Goal: Transaction & Acquisition: Purchase product/service

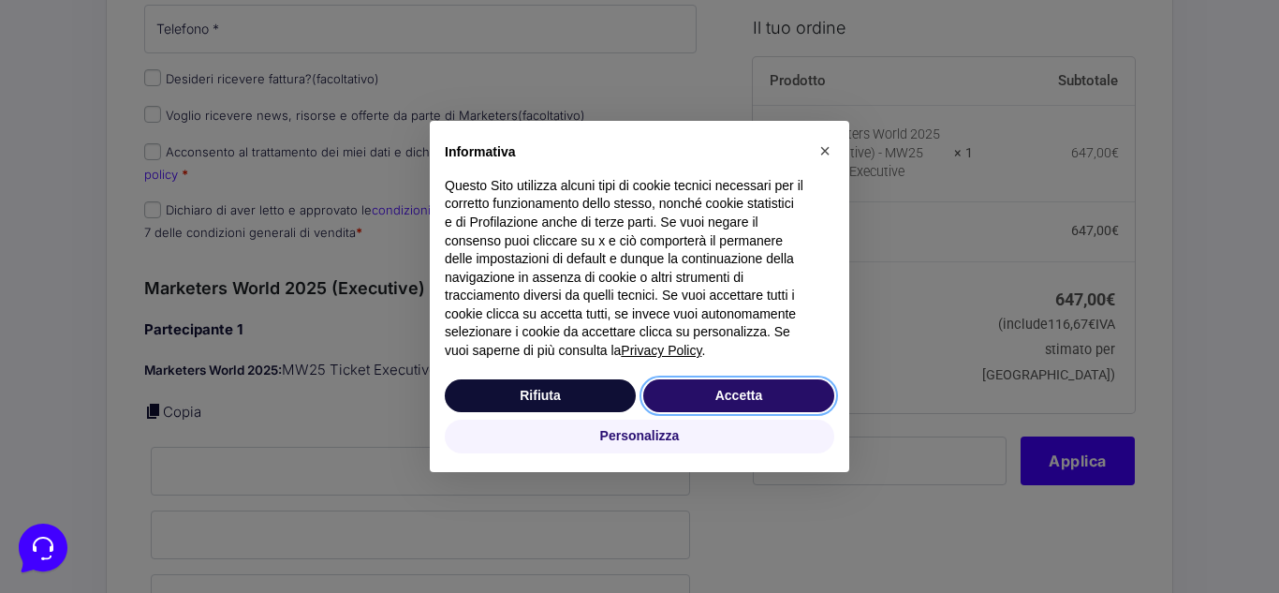
click at [764, 379] on button "Accetta" at bounding box center [738, 396] width 191 height 34
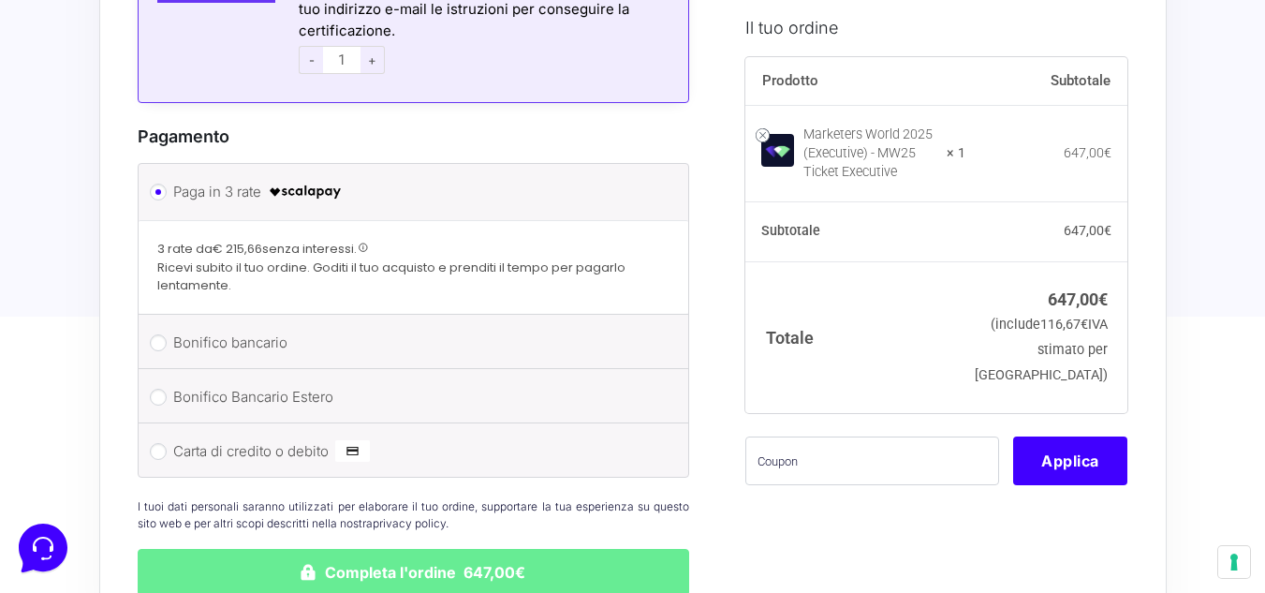
scroll to position [999, 0]
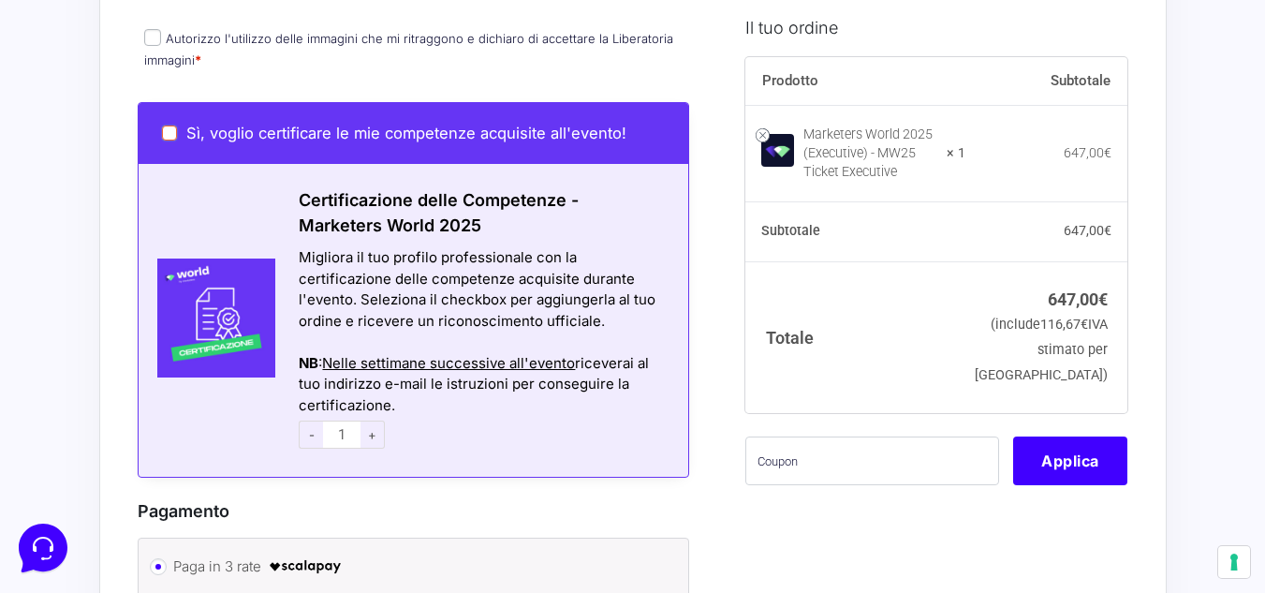
click at [169, 125] on input "Sì, voglio certificare le mie competenze acquisite all'evento!" at bounding box center [169, 132] width 15 height 15
checkbox input "true"
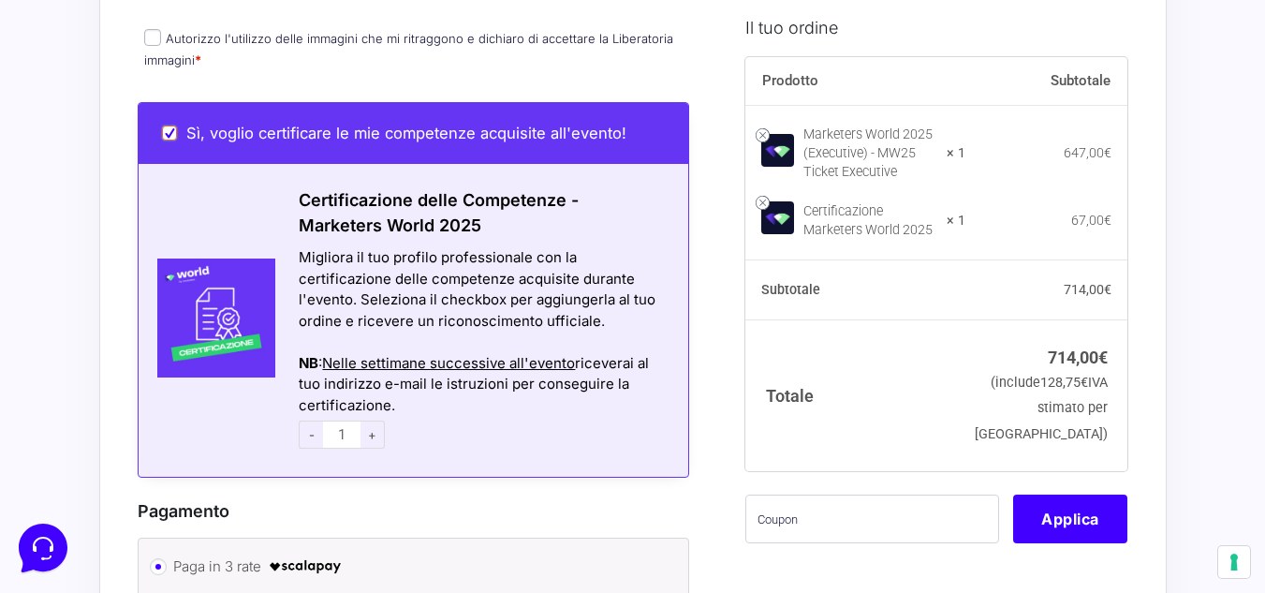
click at [172, 125] on input "Sì, voglio certificare le mie competenze acquisite all'evento!" at bounding box center [169, 132] width 15 height 15
checkbox input "false"
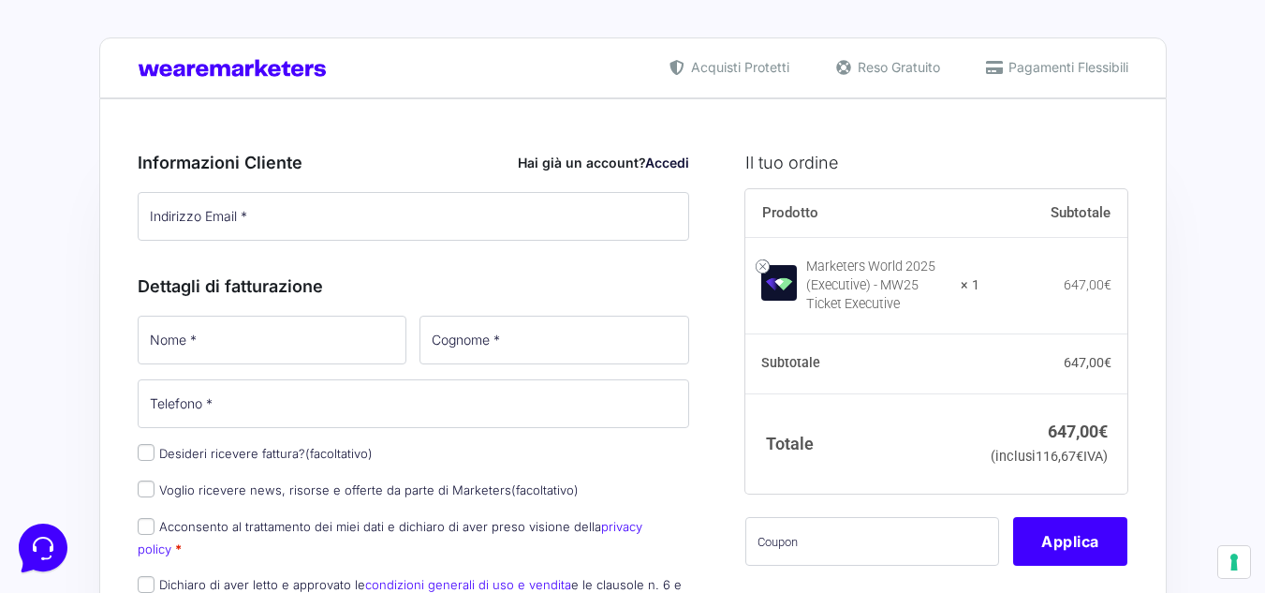
scroll to position [125, 0]
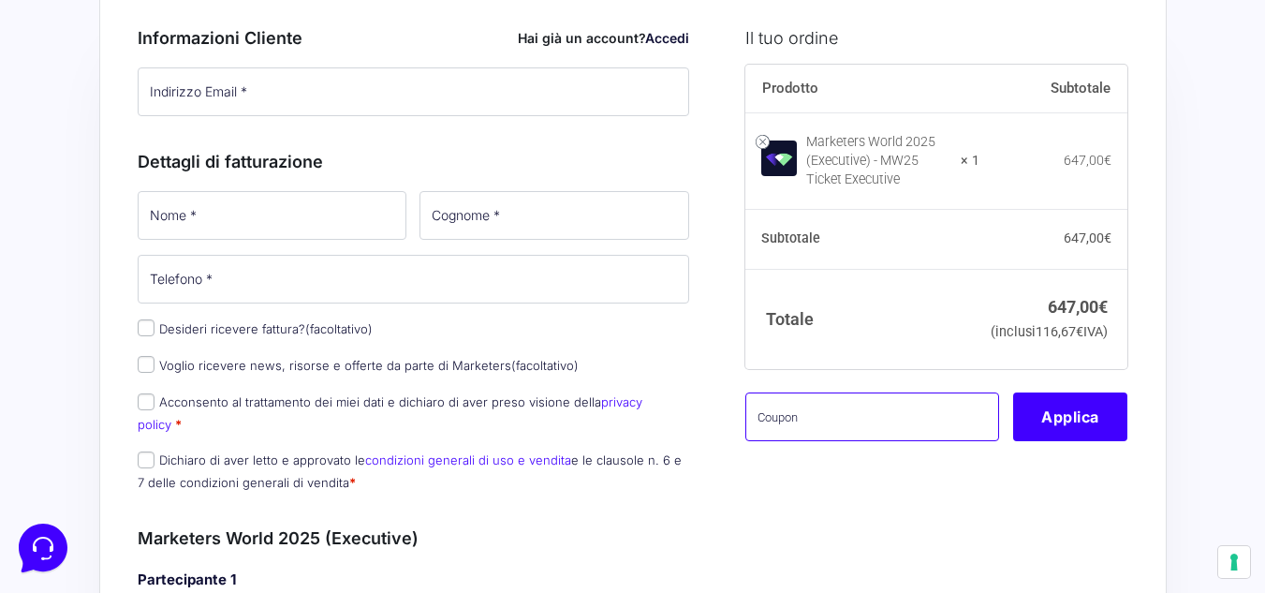
click at [877, 441] on input "text" at bounding box center [872, 416] width 254 height 49
click at [929, 433] on input "text" at bounding box center [872, 416] width 254 height 49
type input "mw25cittadino"
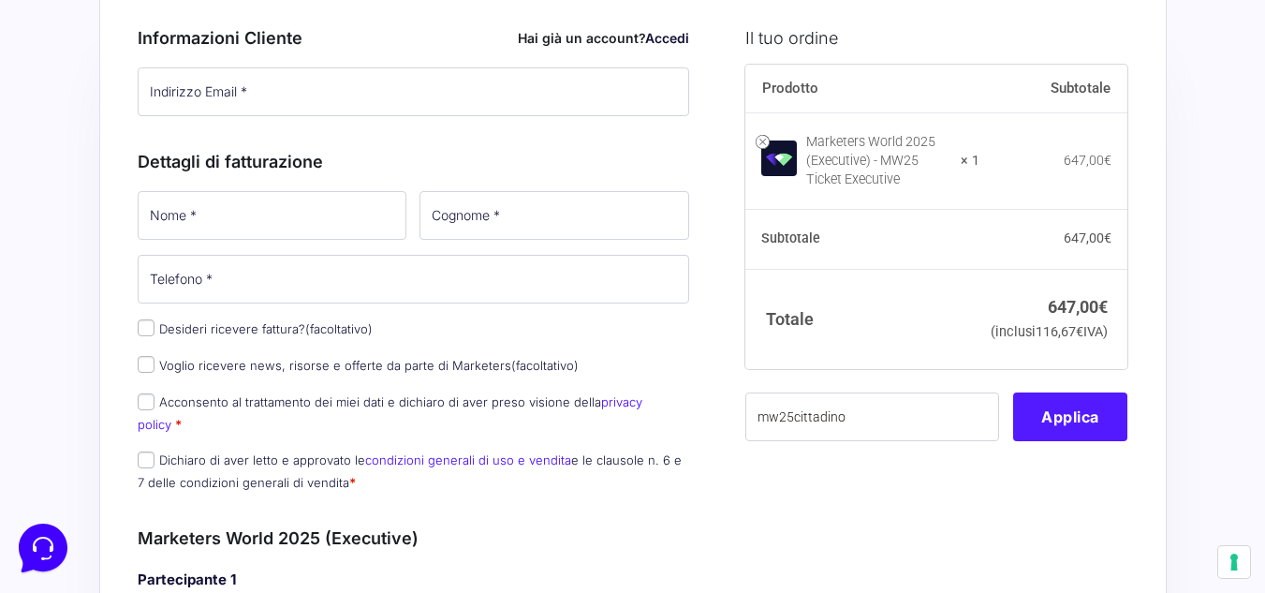
click at [1123, 441] on button "Applica" at bounding box center [1070, 416] width 114 height 49
click at [1099, 441] on button "Applica" at bounding box center [1070, 416] width 114 height 49
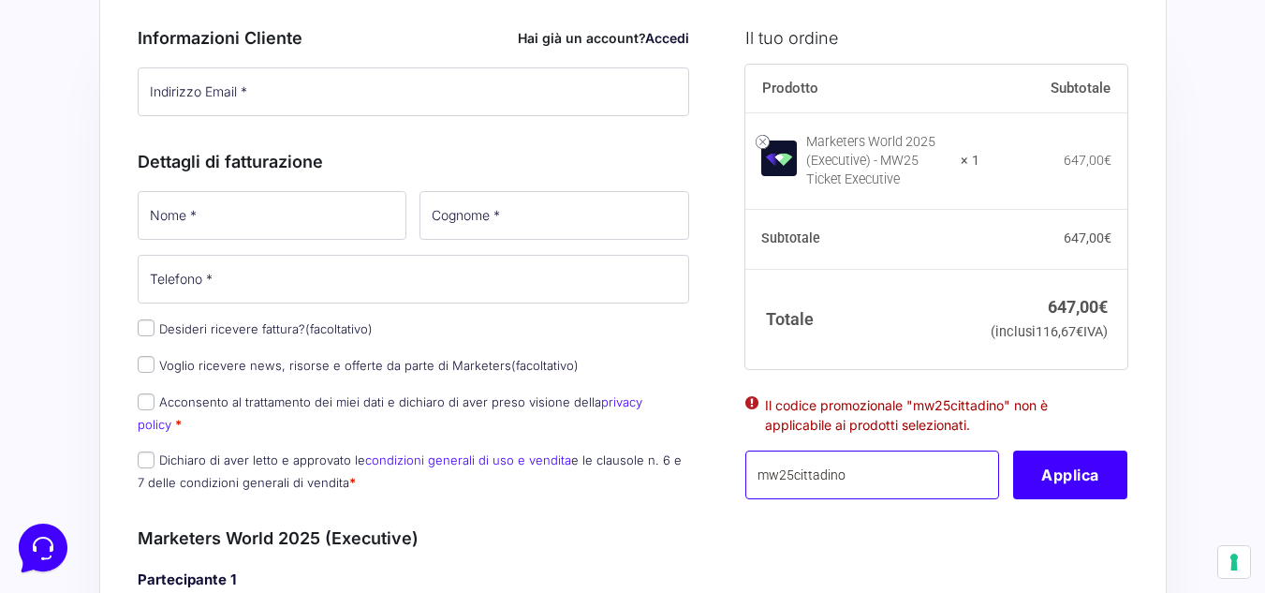
drag, startPoint x: 854, startPoint y: 494, endPoint x: 656, endPoint y: 504, distance: 197.8
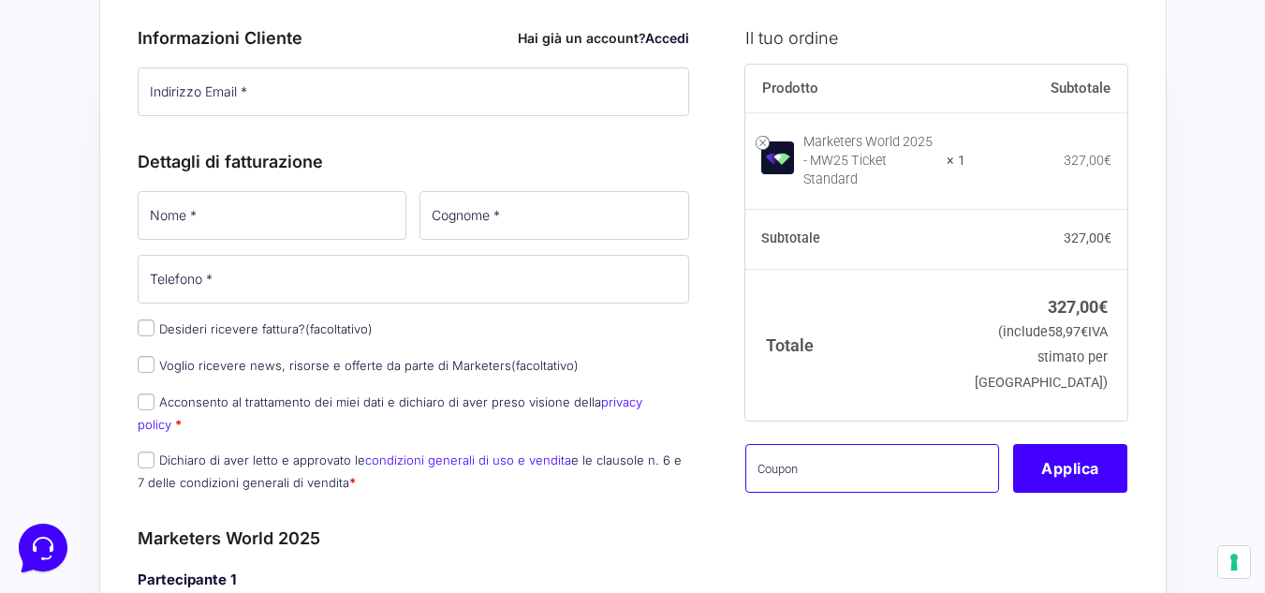
click at [902, 469] on input "text" at bounding box center [872, 468] width 254 height 49
type input "mw25cittadino"
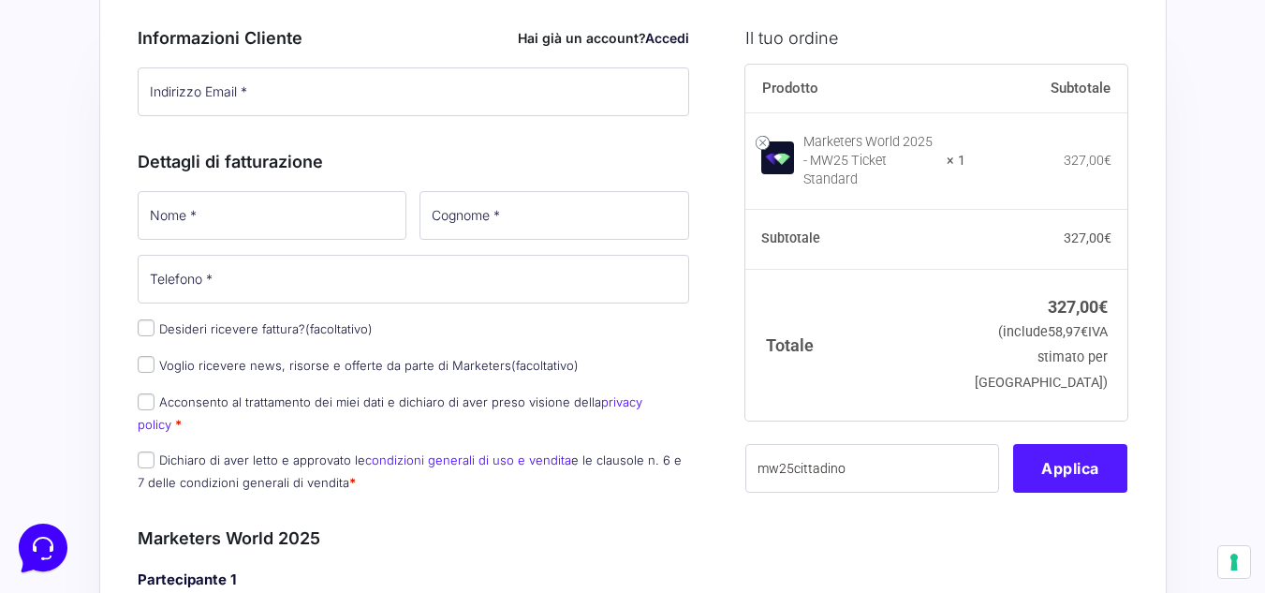
click at [1075, 464] on button "Applica" at bounding box center [1070, 468] width 114 height 49
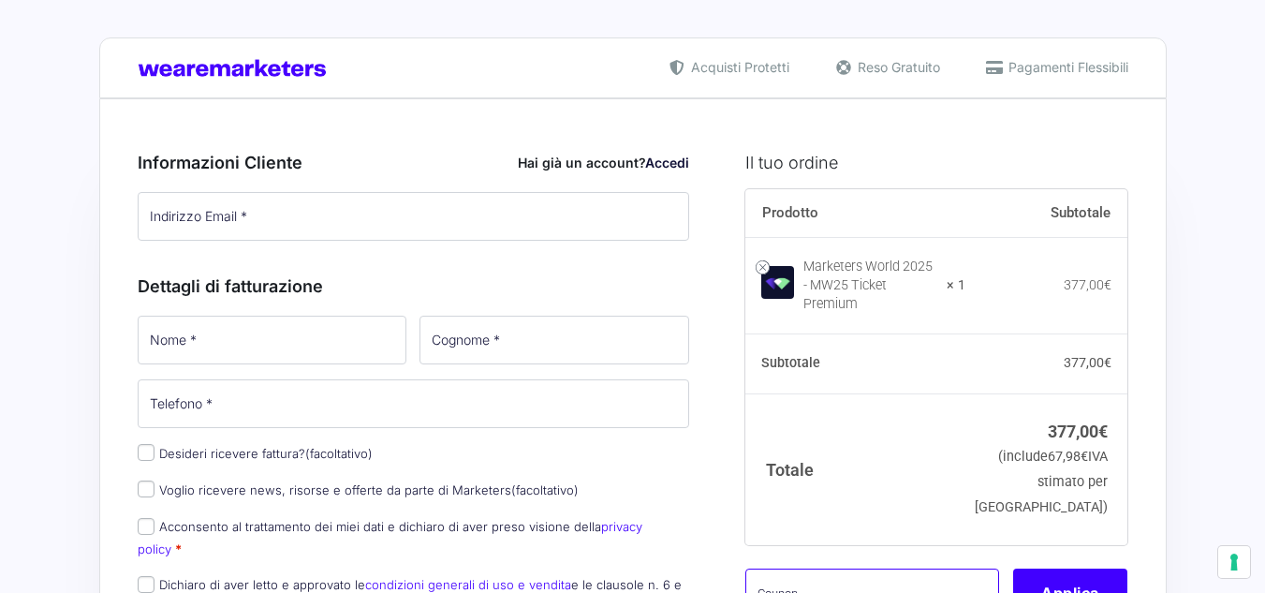
click at [856, 568] on input "text" at bounding box center [872, 592] width 254 height 49
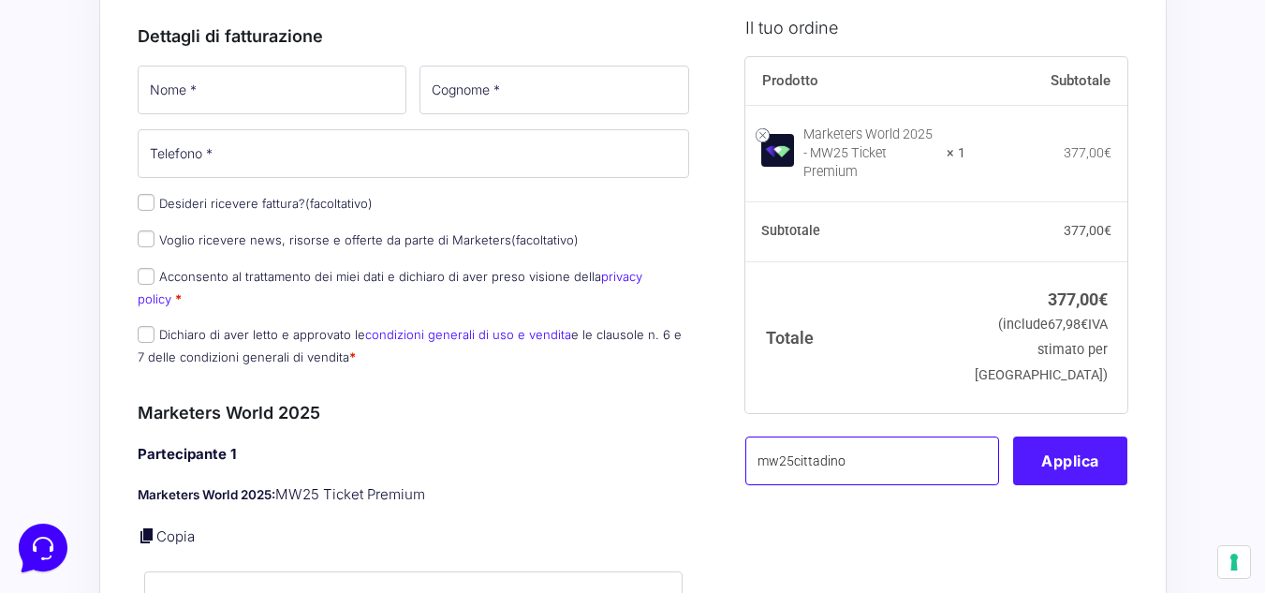
type input "mw25cittadino"
click at [1078, 441] on button "Applica" at bounding box center [1070, 459] width 114 height 49
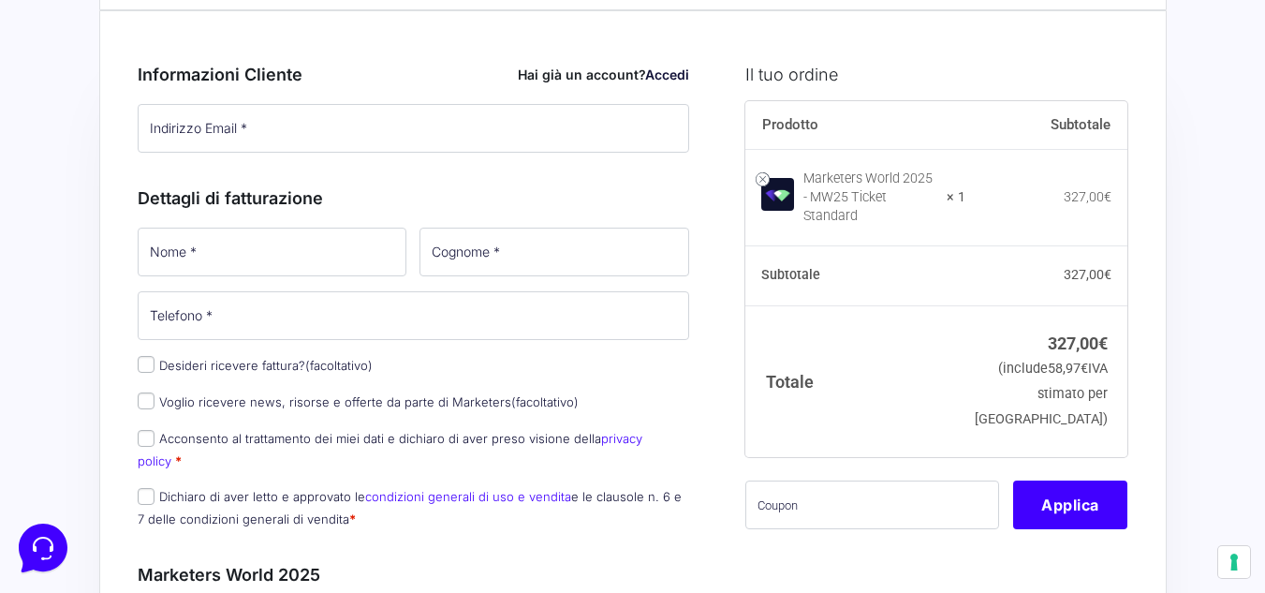
scroll to position [125, 0]
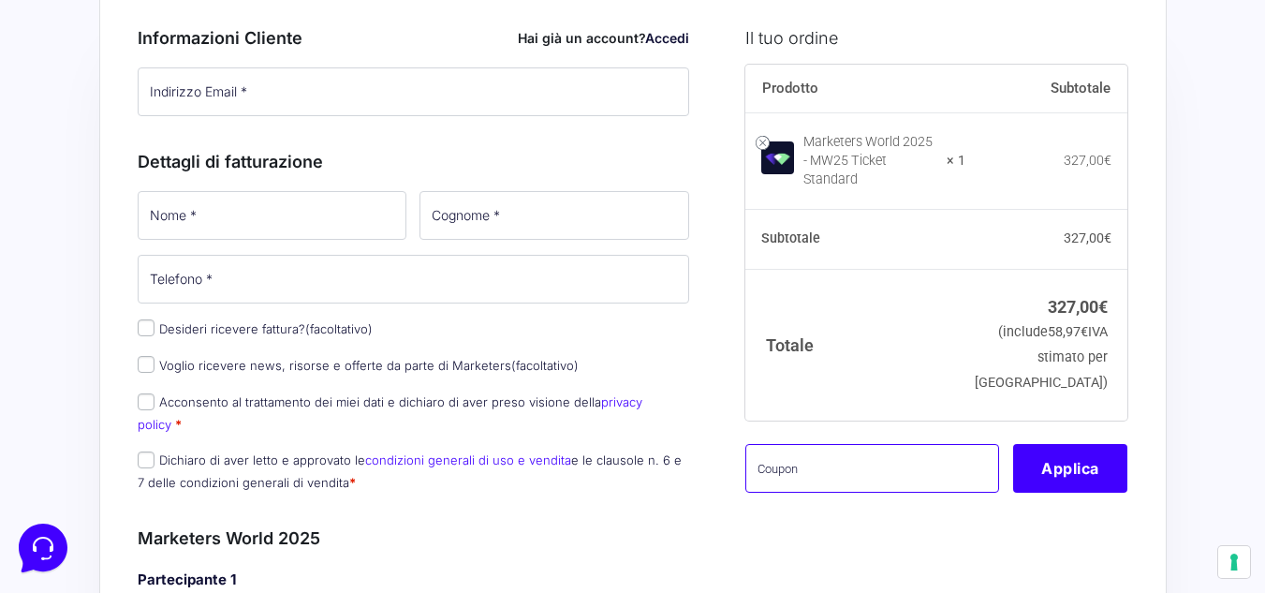
click at [831, 463] on input "text" at bounding box center [872, 468] width 254 height 49
type input "mw25cittadino"
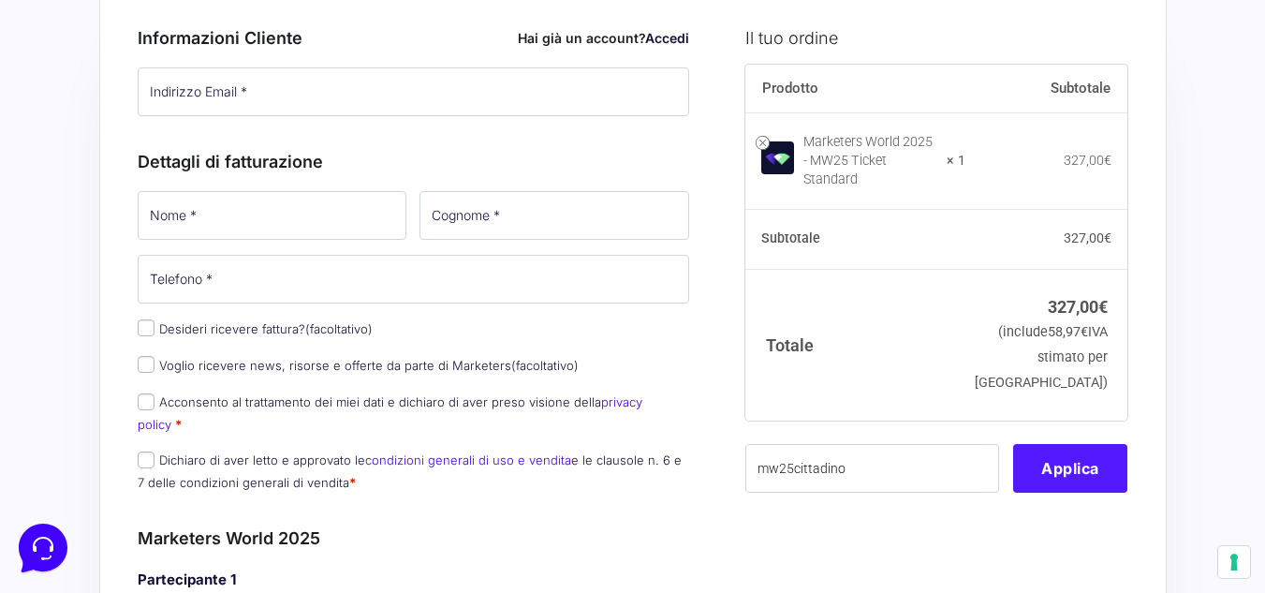
click at [1043, 466] on button "Applica" at bounding box center [1070, 468] width 114 height 49
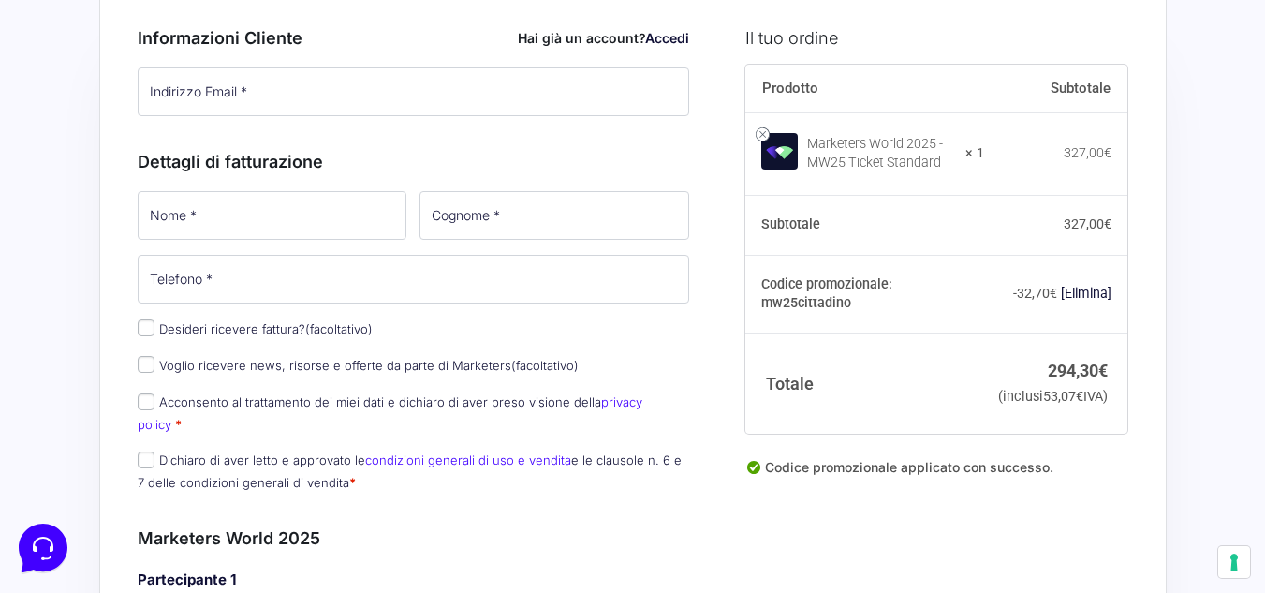
scroll to position [0, 0]
